Goal: Information Seeking & Learning: Compare options

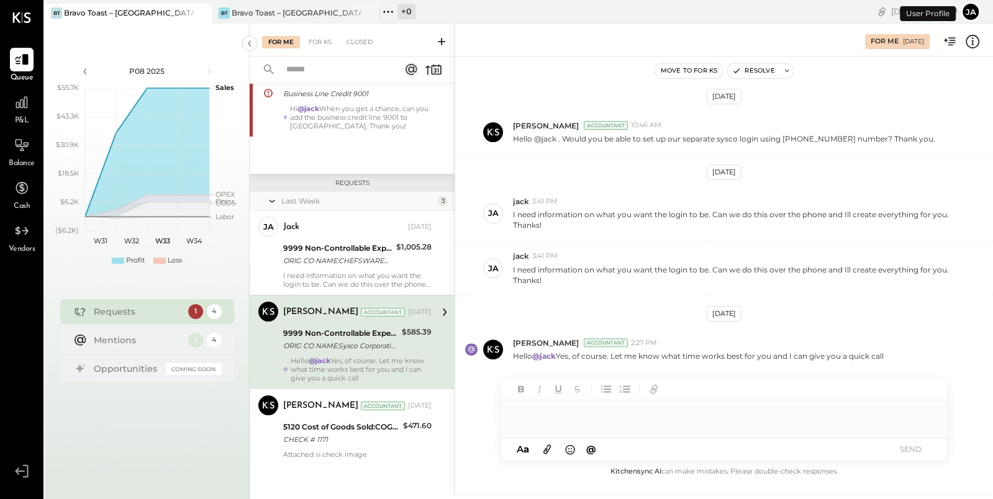
scroll to position [351, 0]
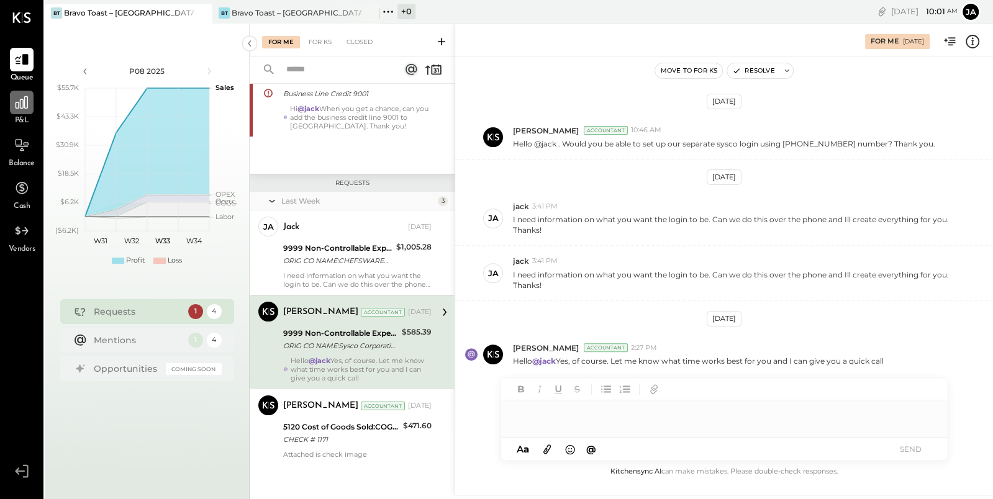
click at [21, 109] on icon at bounding box center [22, 102] width 16 height 16
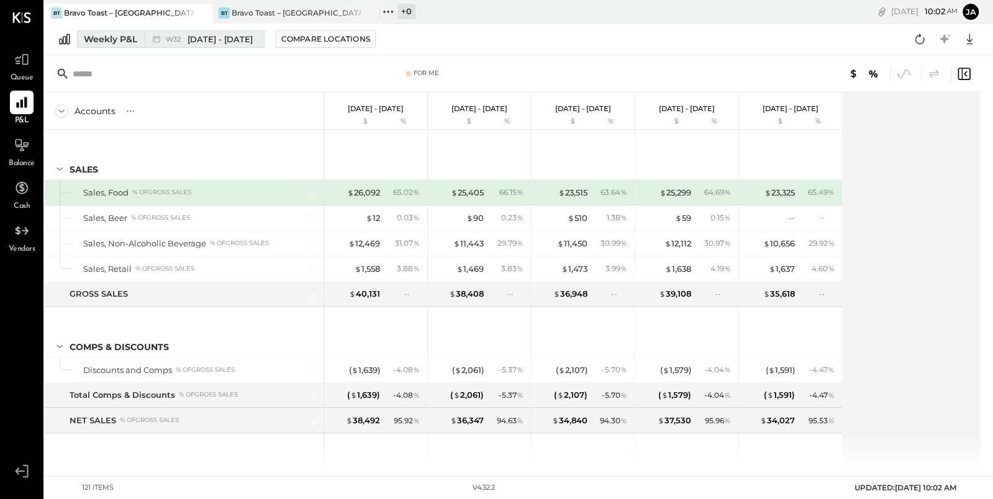
click at [98, 38] on div "Weekly P&L" at bounding box center [110, 39] width 53 height 12
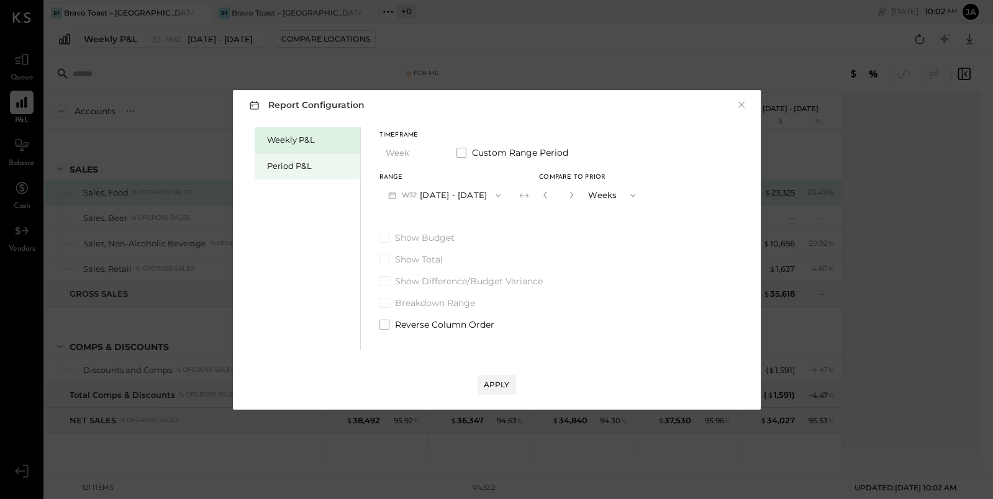
click at [275, 168] on div "Period P&L" at bounding box center [310, 166] width 87 height 12
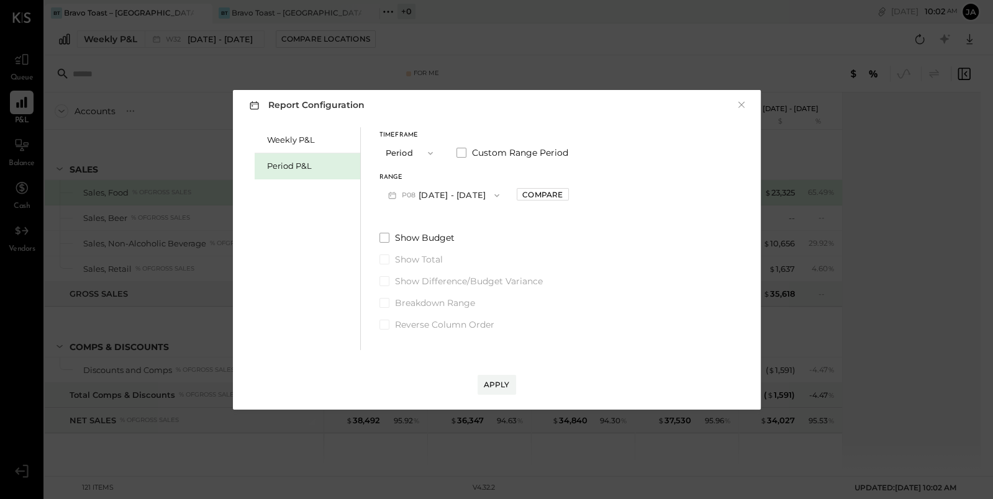
click at [427, 157] on icon "button" at bounding box center [430, 153] width 10 height 10
click at [421, 155] on div "Period" at bounding box center [410, 153] width 61 height 22
click at [502, 198] on icon "button" at bounding box center [497, 196] width 10 height 10
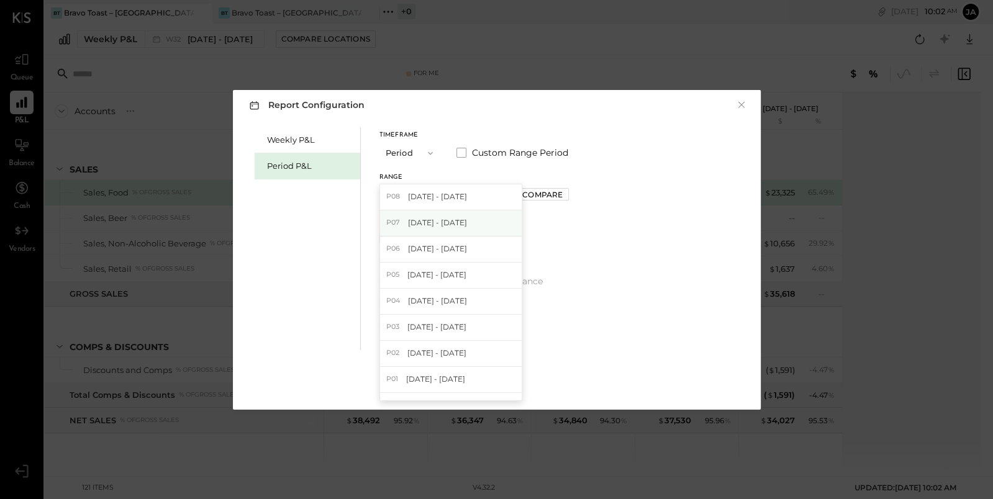
click at [490, 217] on div "P07 [DATE] - [DATE]" at bounding box center [451, 224] width 142 height 26
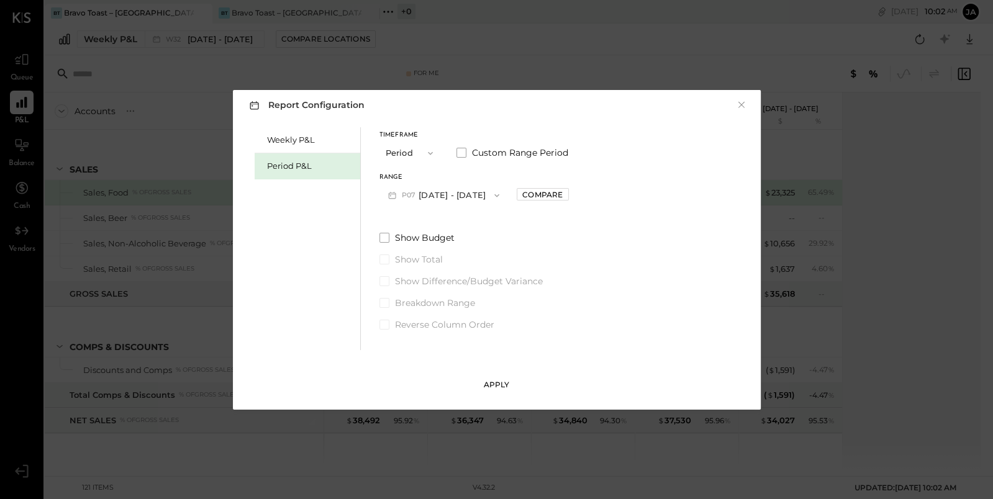
click at [499, 376] on button "Apply" at bounding box center [497, 385] width 39 height 20
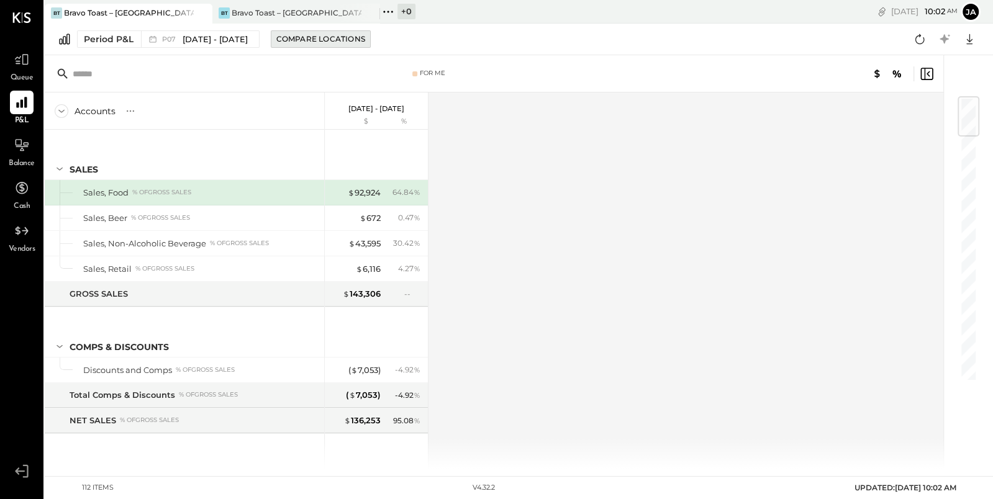
click at [353, 40] on div "Compare Locations" at bounding box center [320, 39] width 89 height 11
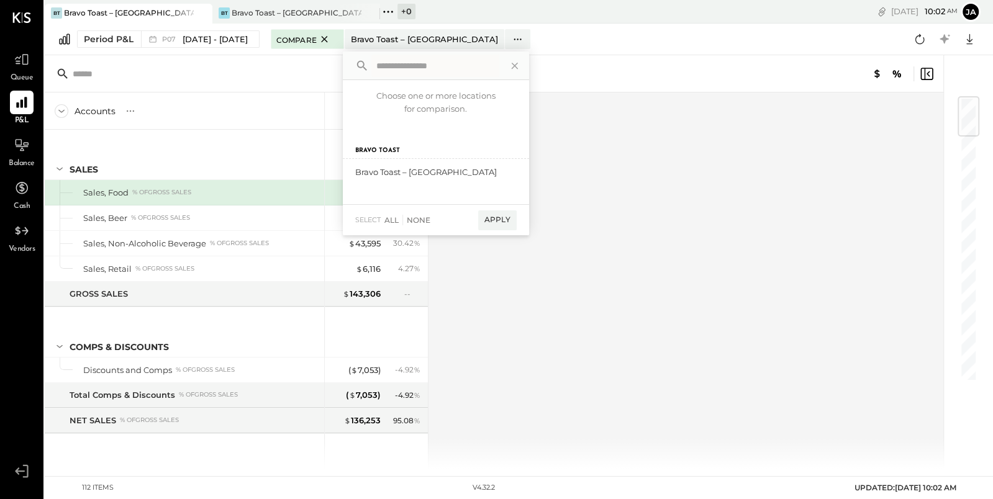
click at [573, 55] on div "For Me" at bounding box center [494, 73] width 899 height 37
click at [332, 40] on icon at bounding box center [325, 39] width 16 height 15
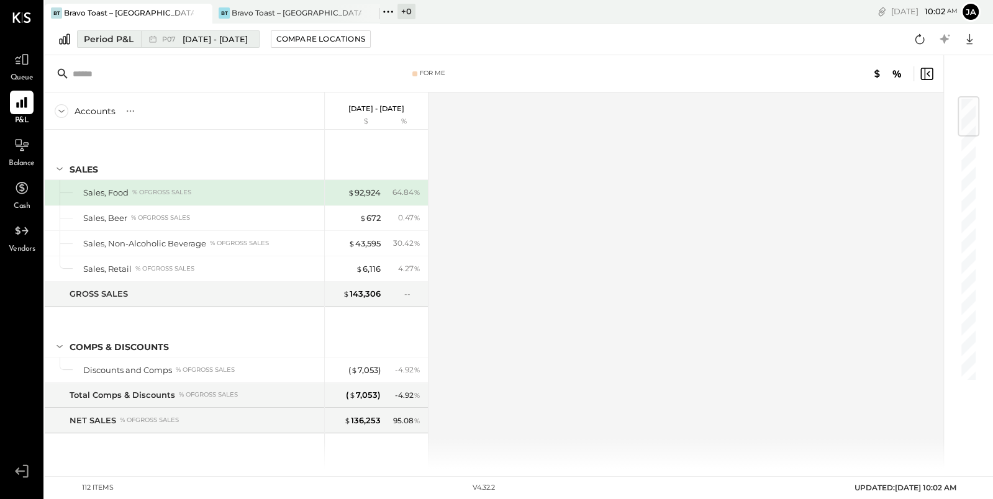
click at [122, 43] on div "Period P&L" at bounding box center [109, 39] width 50 height 12
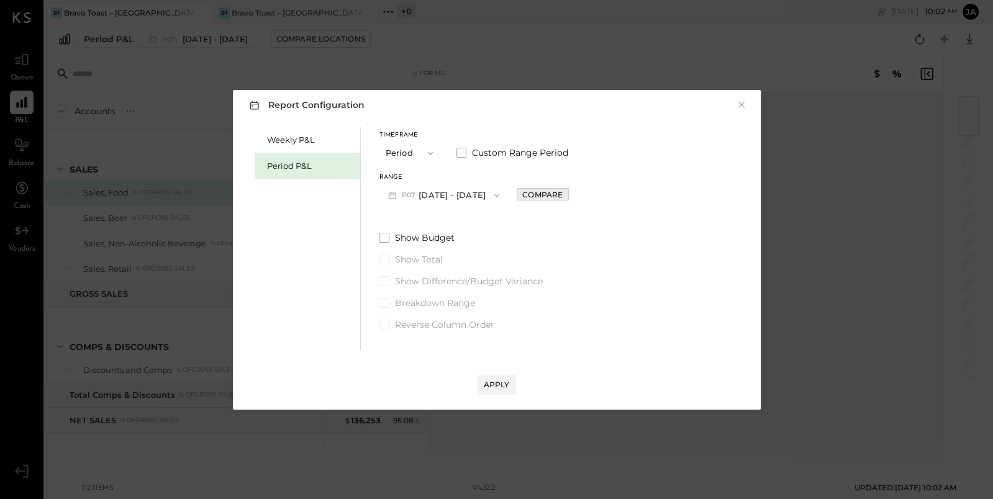
click at [547, 192] on div "Compare" at bounding box center [542, 194] width 40 height 11
click at [572, 193] on icon "button" at bounding box center [570, 195] width 3 height 7
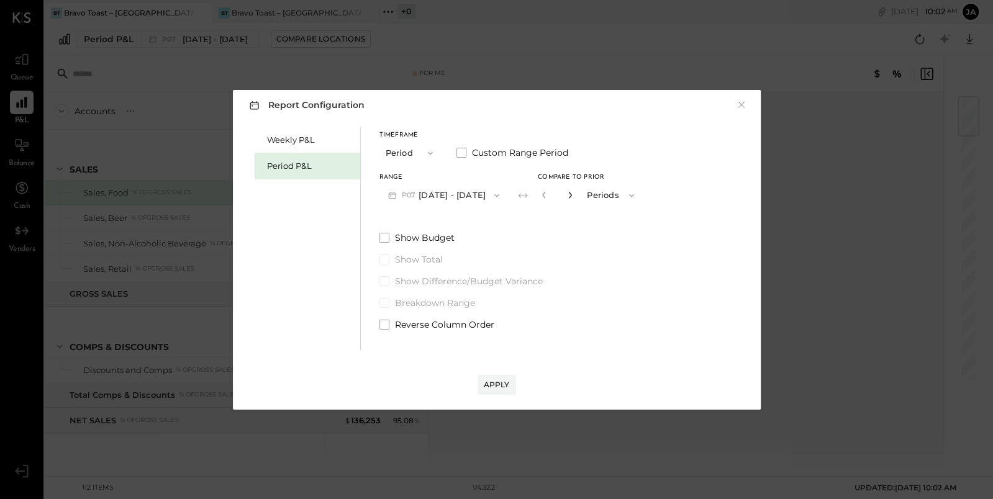
click at [572, 193] on icon "button" at bounding box center [570, 195] width 3 height 7
type input "*"
click at [501, 380] on div "Apply" at bounding box center [497, 385] width 26 height 11
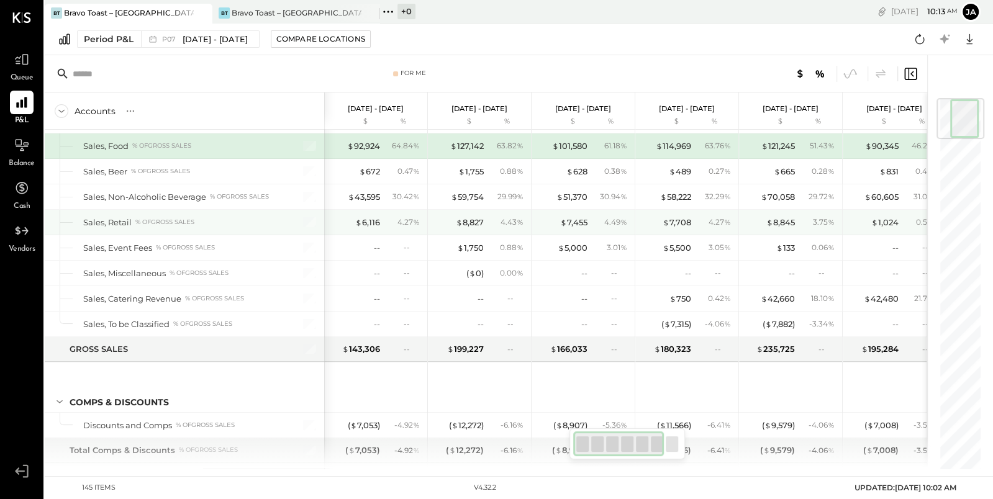
scroll to position [17, 0]
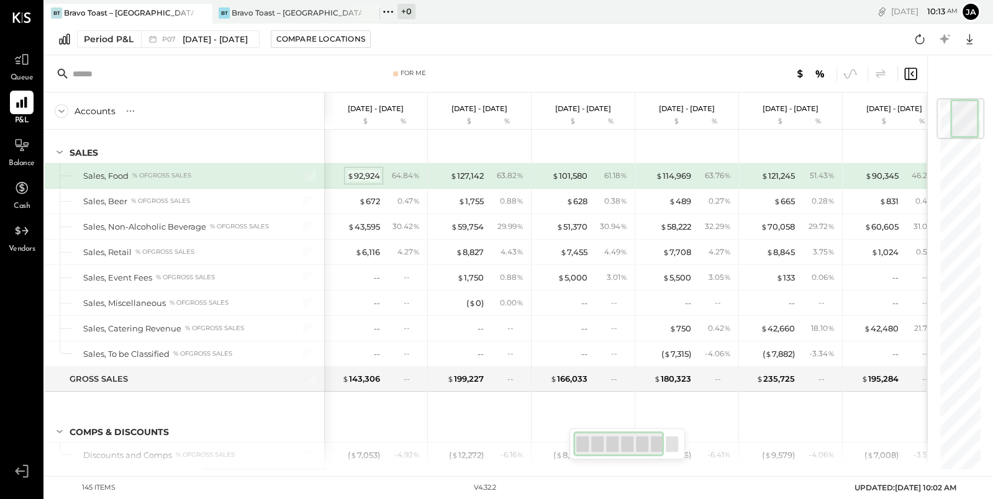
click at [358, 176] on div "$ 92,924" at bounding box center [363, 176] width 33 height 12
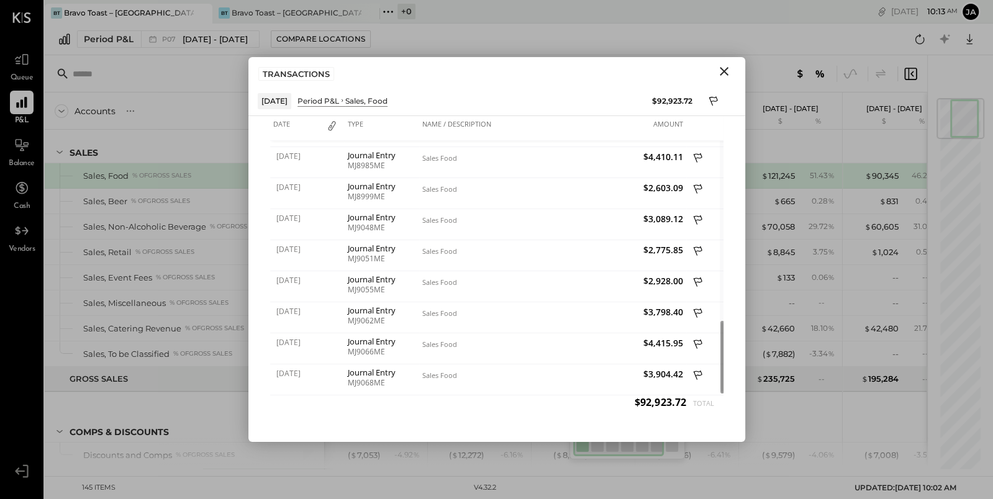
click at [724, 70] on icon "Close" at bounding box center [724, 71] width 9 height 9
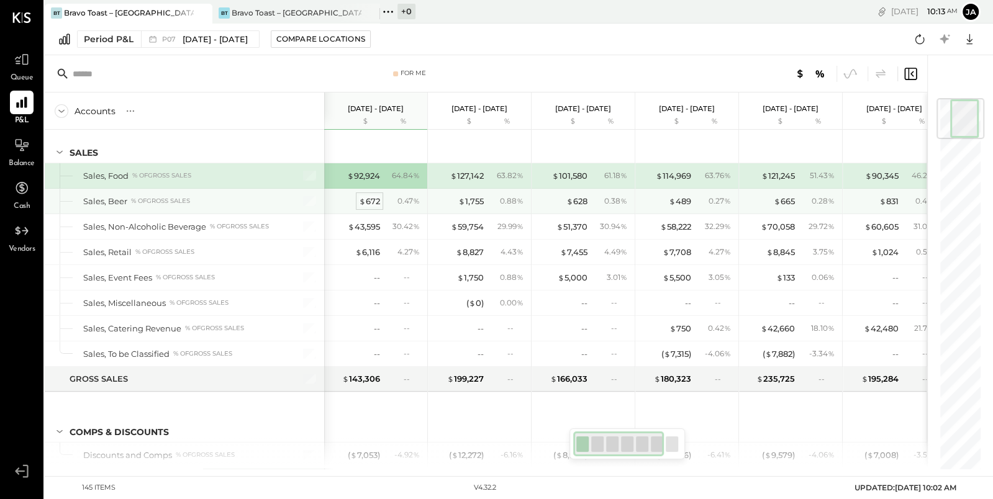
click at [373, 199] on div "$ 672" at bounding box center [369, 202] width 21 height 12
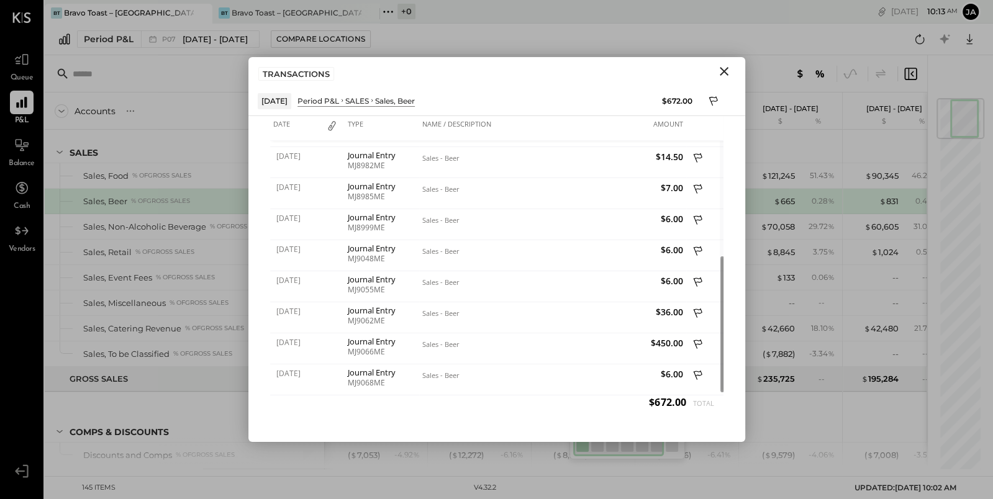
click at [726, 75] on icon "Close" at bounding box center [724, 71] width 15 height 15
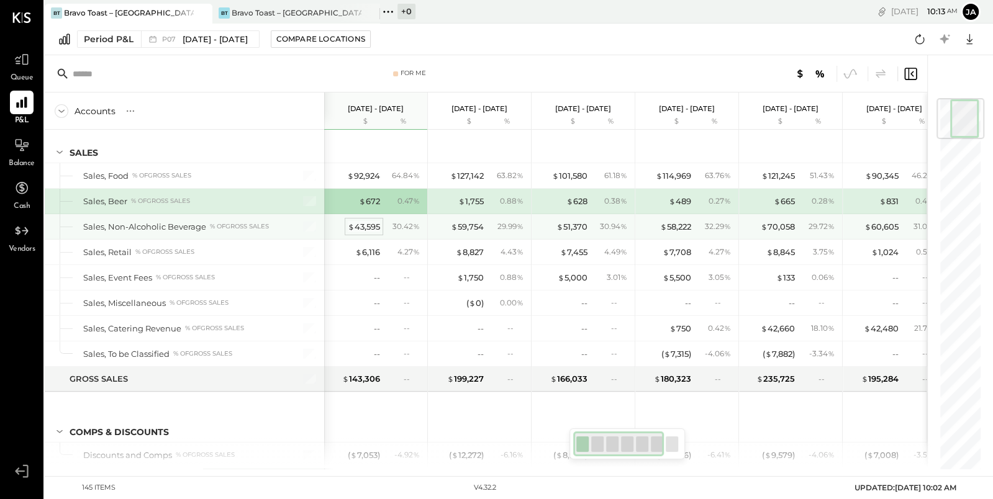
click at [365, 227] on div "$ 43,595" at bounding box center [364, 227] width 32 height 12
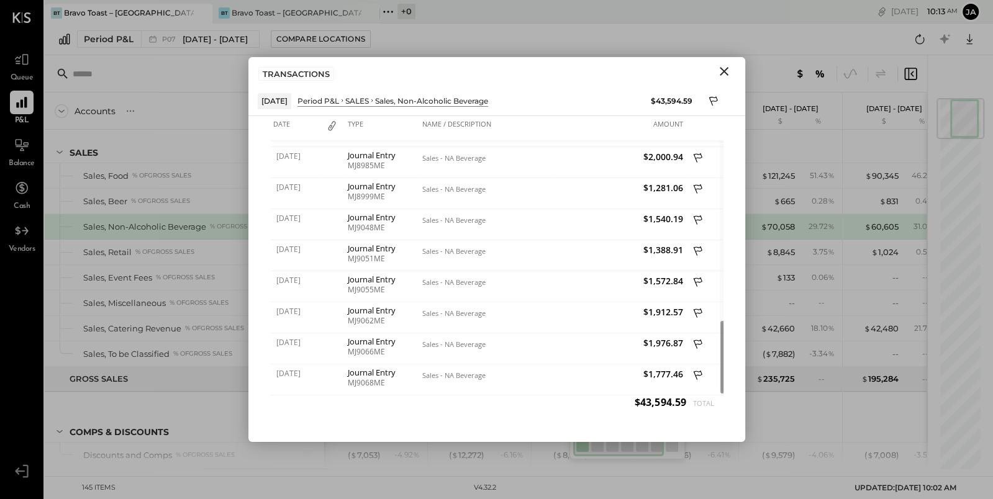
click at [725, 71] on icon "Close" at bounding box center [724, 71] width 9 height 9
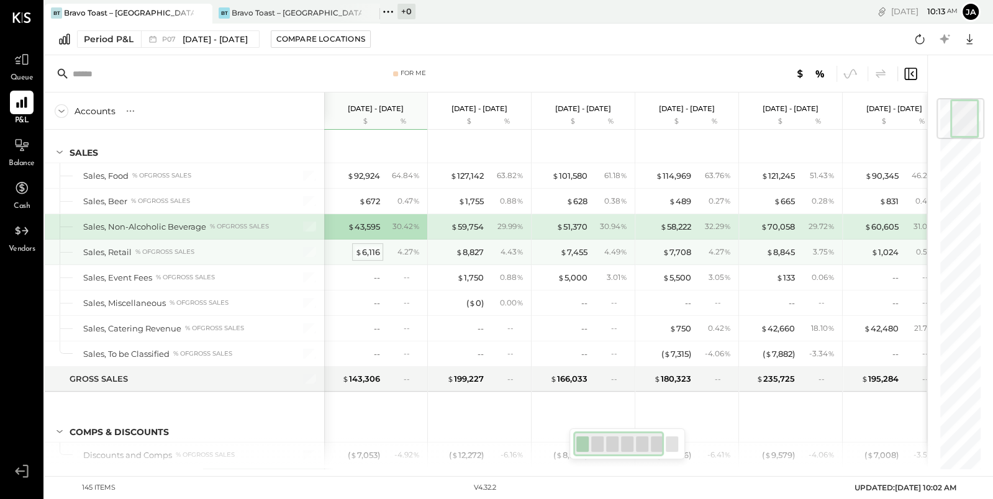
click at [366, 250] on div "$ 6,116" at bounding box center [367, 253] width 25 height 12
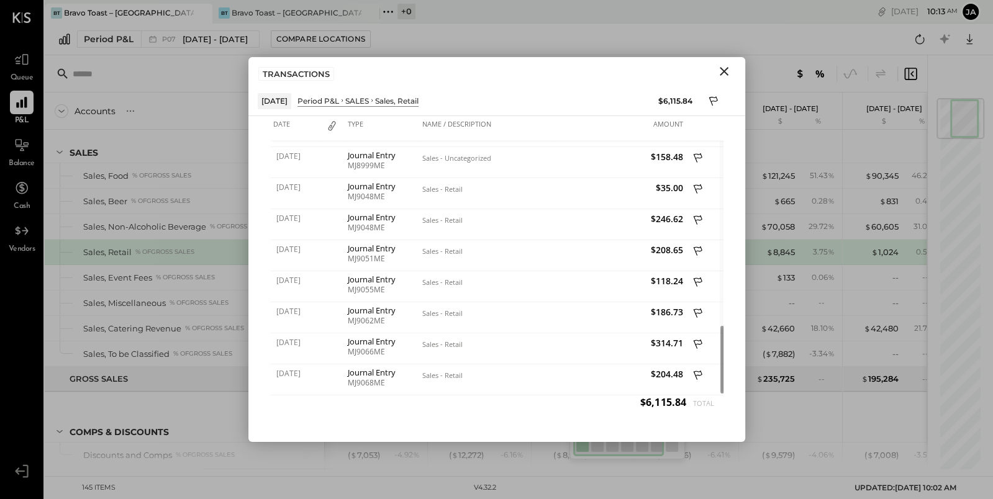
click at [721, 75] on icon "Close" at bounding box center [724, 71] width 15 height 15
